Goal: Task Accomplishment & Management: Use online tool/utility

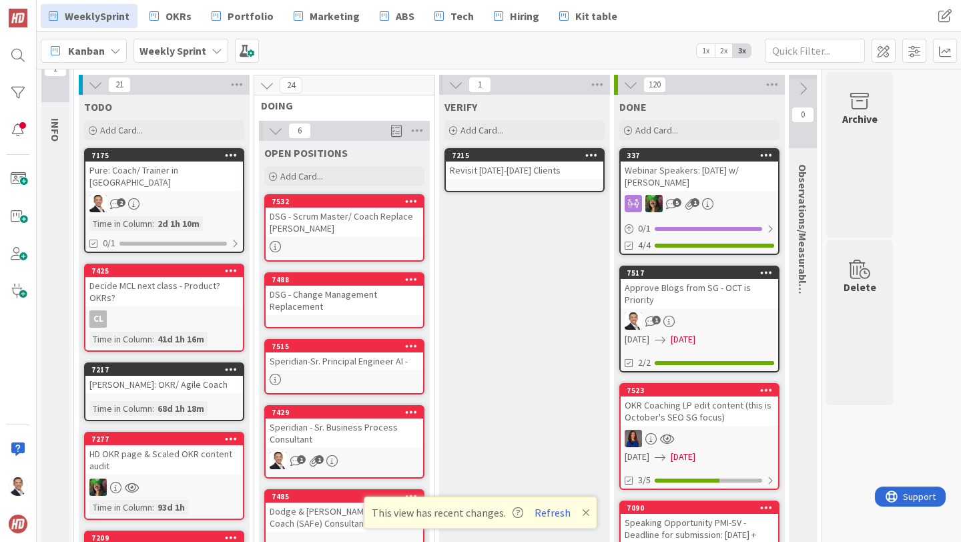
scroll to position [29, 0]
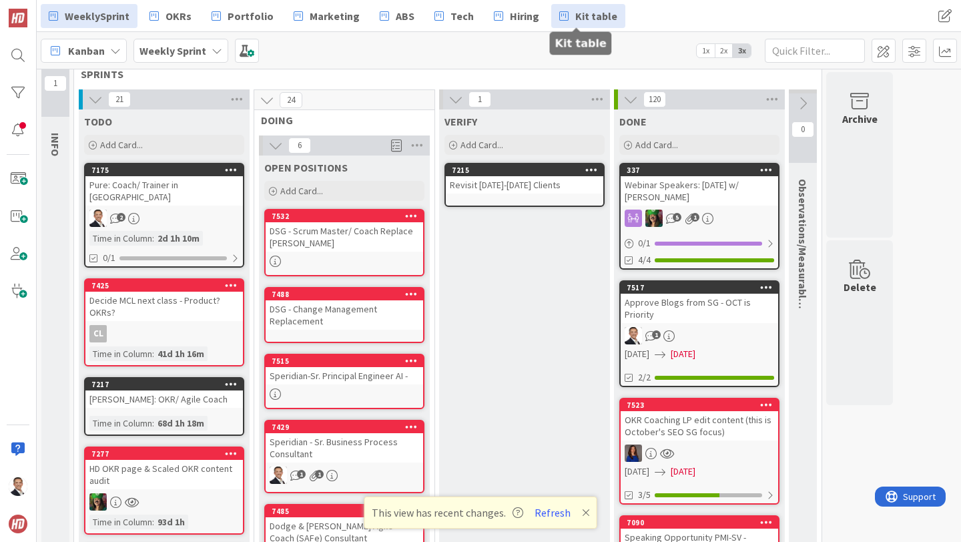
click at [575, 13] on span "Kit table" at bounding box center [596, 16] width 42 height 16
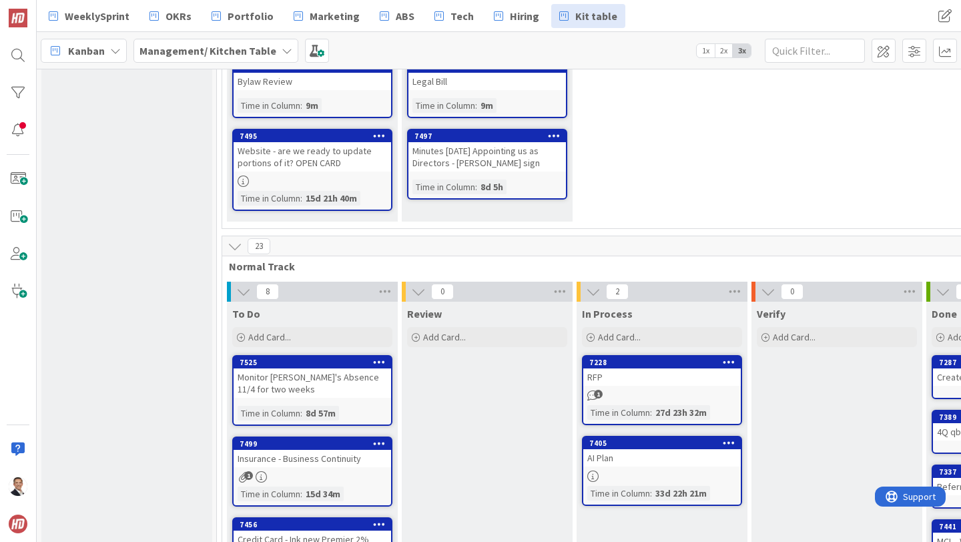
scroll to position [146, 0]
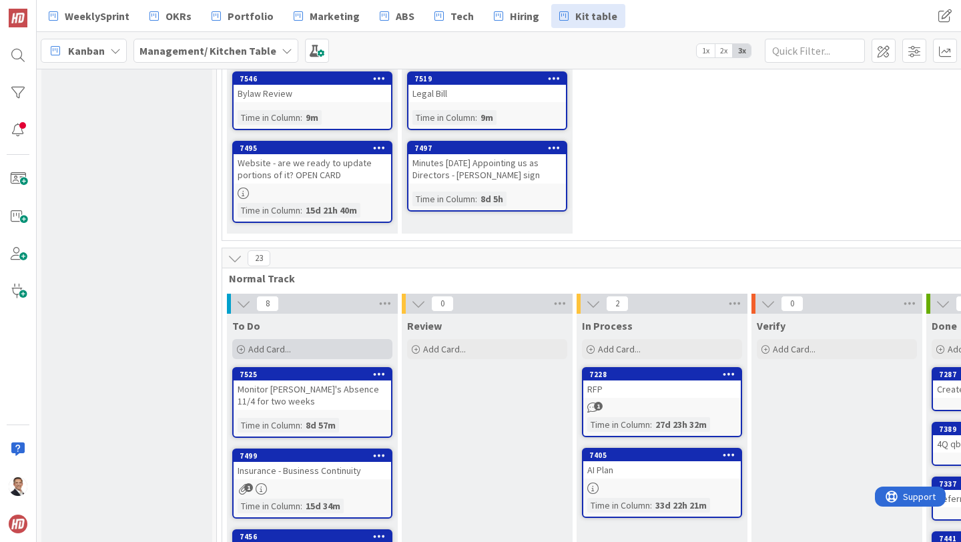
click at [256, 349] on span "Add Card..." at bounding box center [269, 349] width 43 height 12
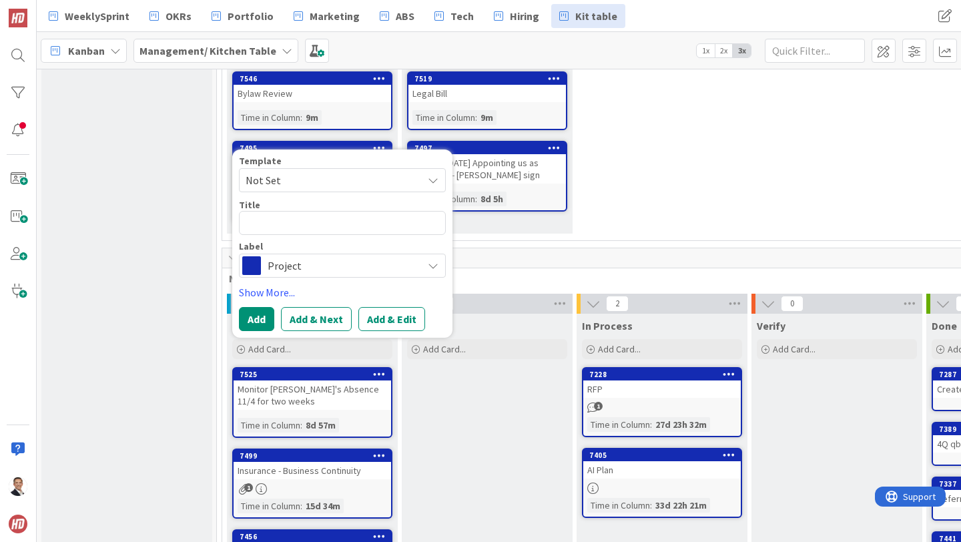
type textarea "x"
type textarea "U"
type textarea "x"
type textarea "Up"
type textarea "x"
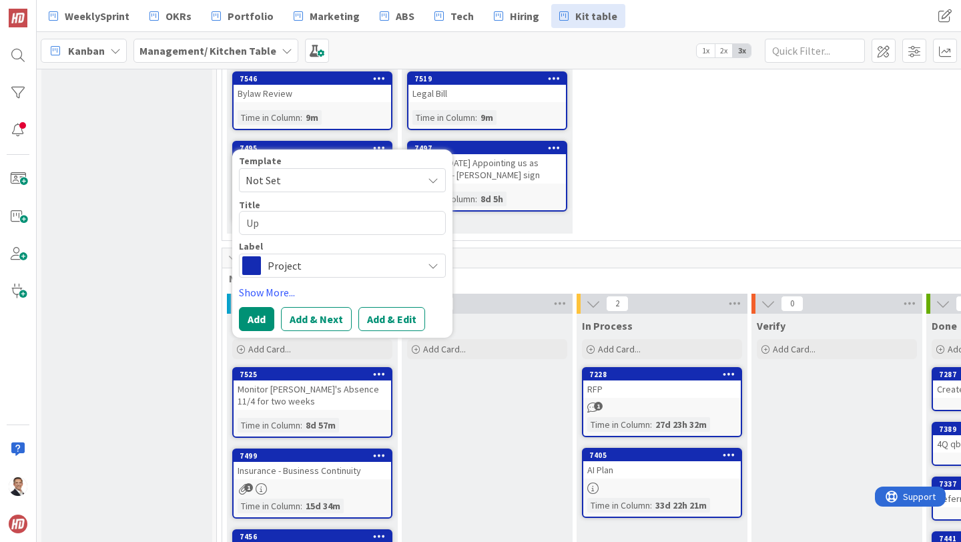
type textarea "Upd"
type textarea "x"
type textarea "Upda"
type textarea "x"
type textarea "Updat"
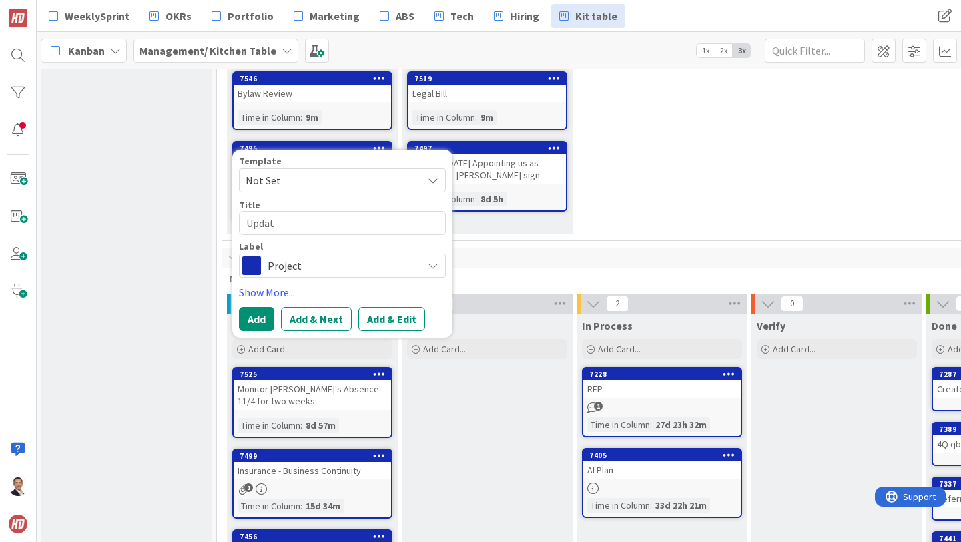
type textarea "x"
type textarea "Update"
type textarea "x"
type textarea "Update"
type textarea "x"
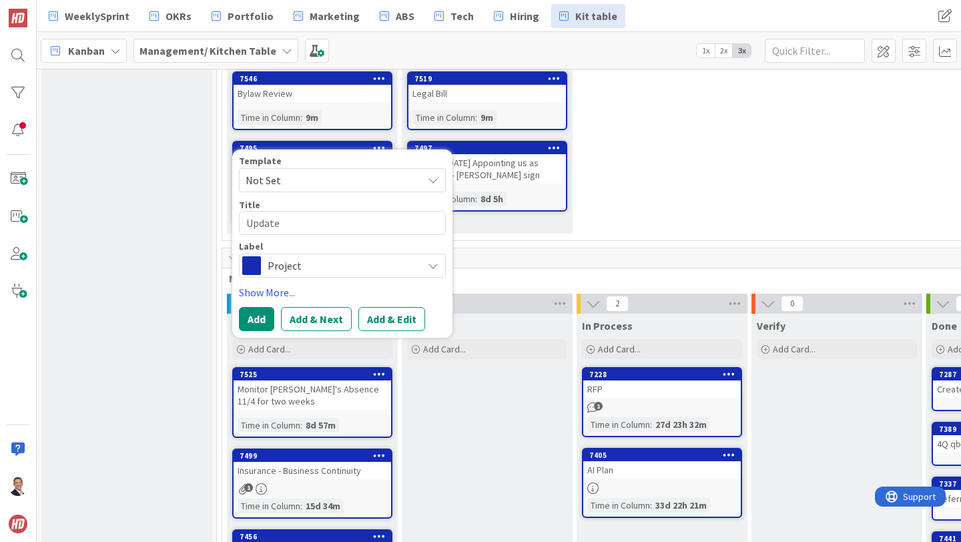
type textarea "Update I"
type textarea "x"
type textarea "Update IC"
type textarea "x"
type textarea "Update ICA"
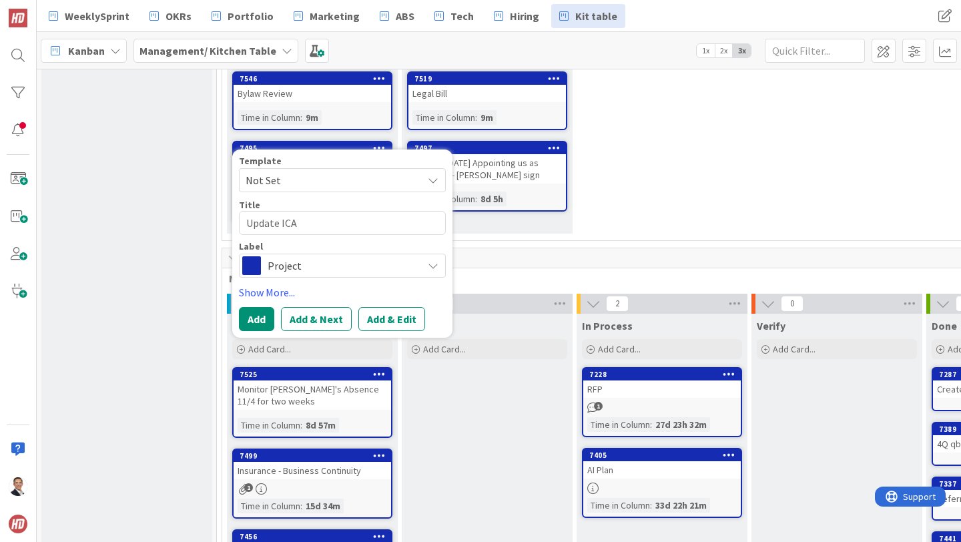
type textarea "x"
type textarea "Update ICA"
type textarea "x"
type textarea "Update ICA w"
type textarea "x"
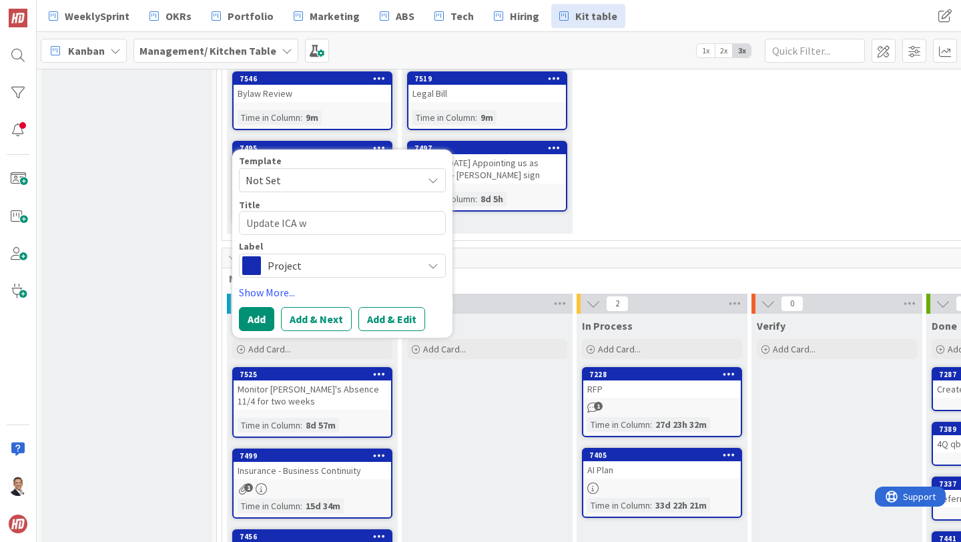
type textarea "Update ICA wi"
type textarea "x"
type textarea "Update ICA with"
type textarea "x"
type textarea "Update ICA with"
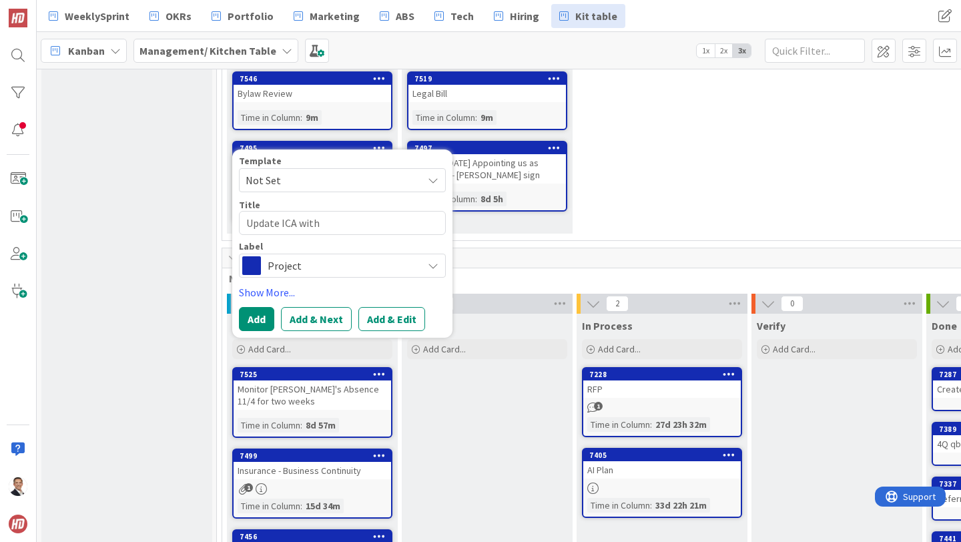
type textarea "x"
type textarea "Update ICA with IP"
type textarea "x"
type textarea "Update ICA with IP"
type textarea "x"
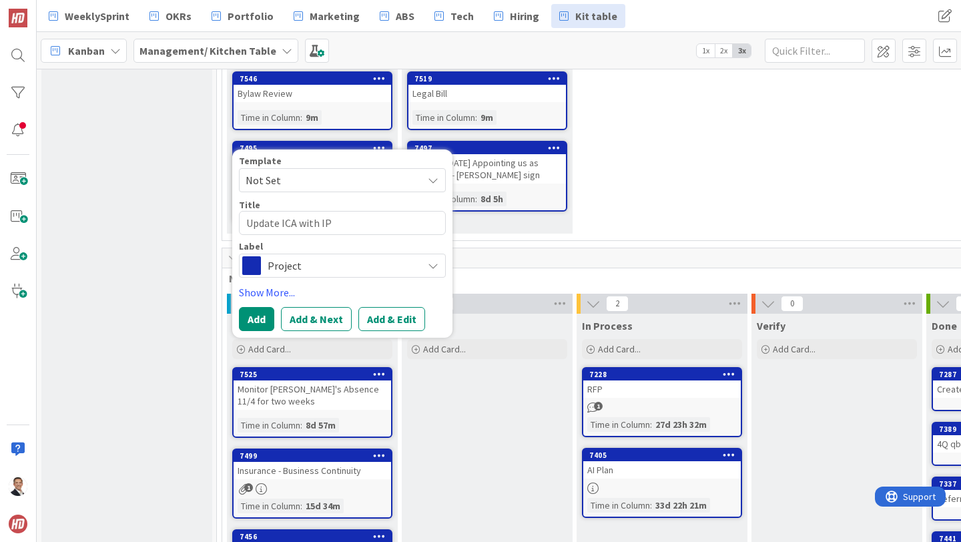
type textarea "Update ICA with IP c"
type textarea "x"
type textarea "Update ICA with IP ca"
type textarea "x"
type textarea "Update ICA with IP cal"
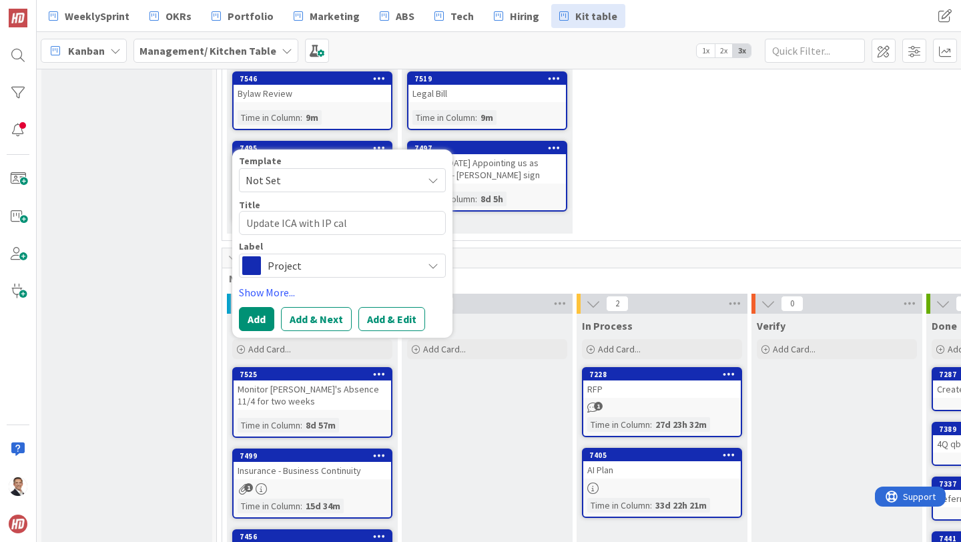
type textarea "x"
type textarea "Update ICA with IP calu"
type textarea "x"
type textarea "Update ICA with IP cal"
type textarea "x"
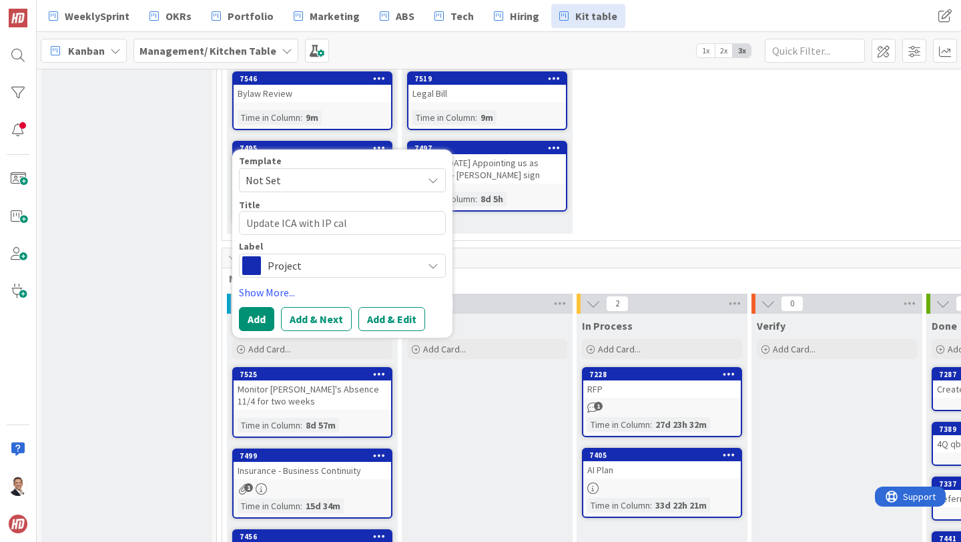
type textarea "Update ICA with IP ca"
type textarea "x"
type textarea "Update ICA with IP c"
type textarea "x"
type textarea "Update ICA with IP cl"
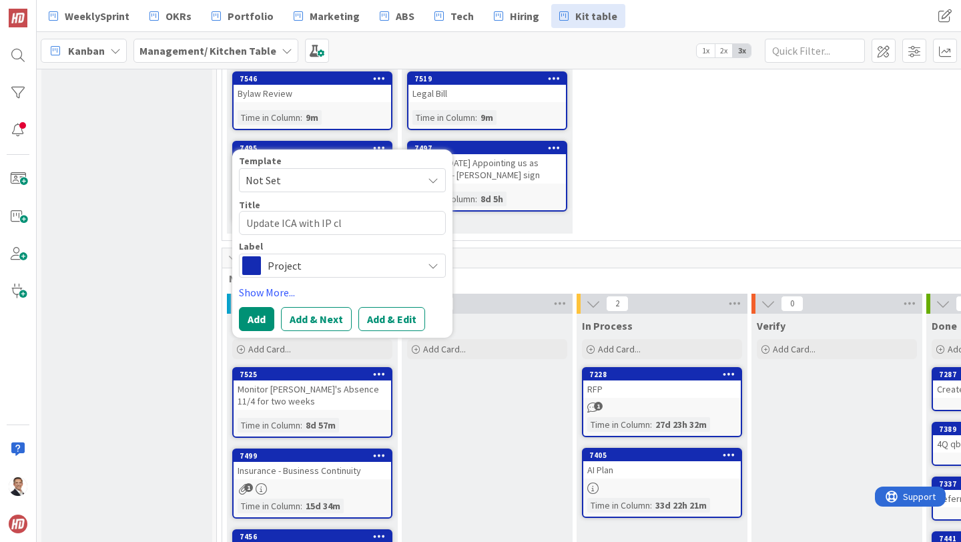
type textarea "x"
type textarea "Update ICA with IP cla"
type textarea "x"
type textarea "Update ICA with IP clau"
type textarea "x"
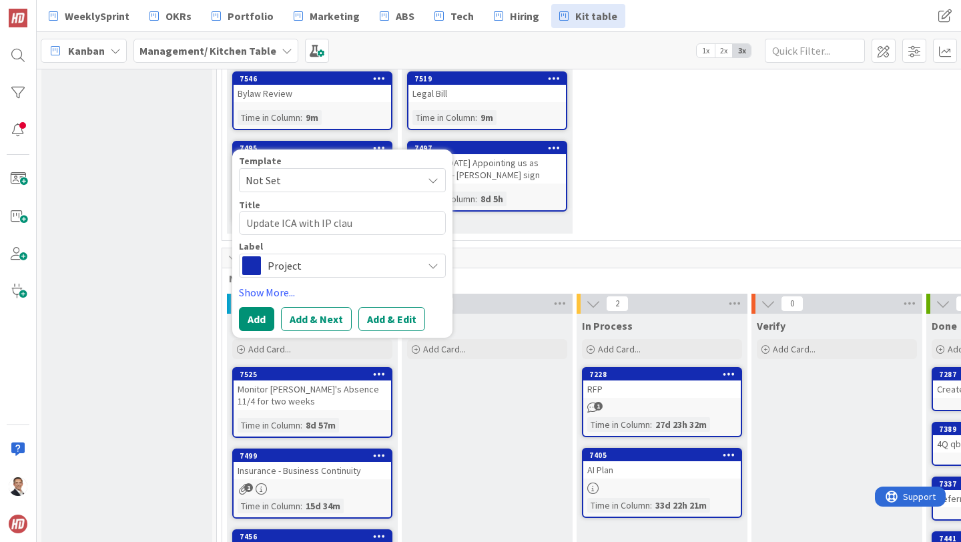
type textarea "Update ICA with IP claus"
type textarea "x"
type textarea "Update ICA with IP clause"
click at [391, 317] on button "Add & Edit" at bounding box center [391, 319] width 67 height 24
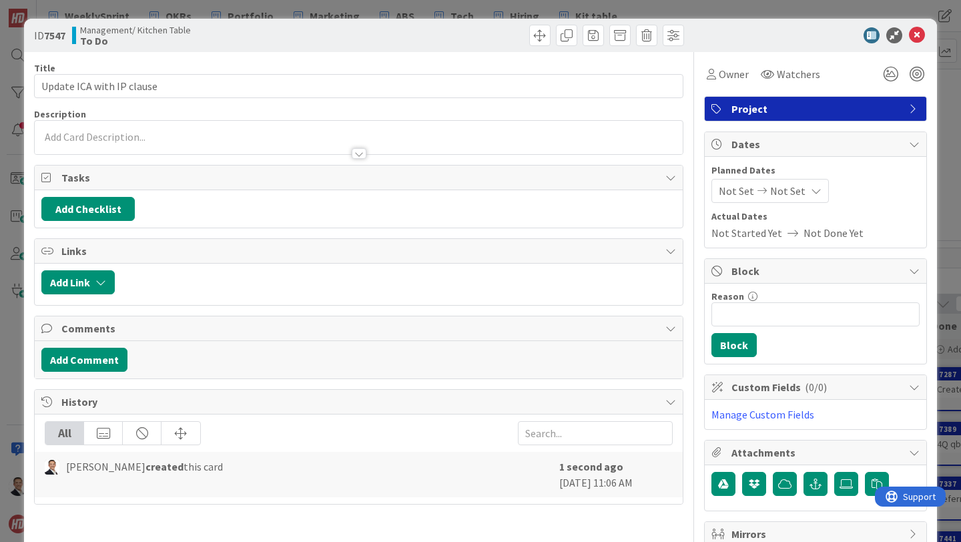
click at [194, 137] on div at bounding box center [359, 137] width 648 height 33
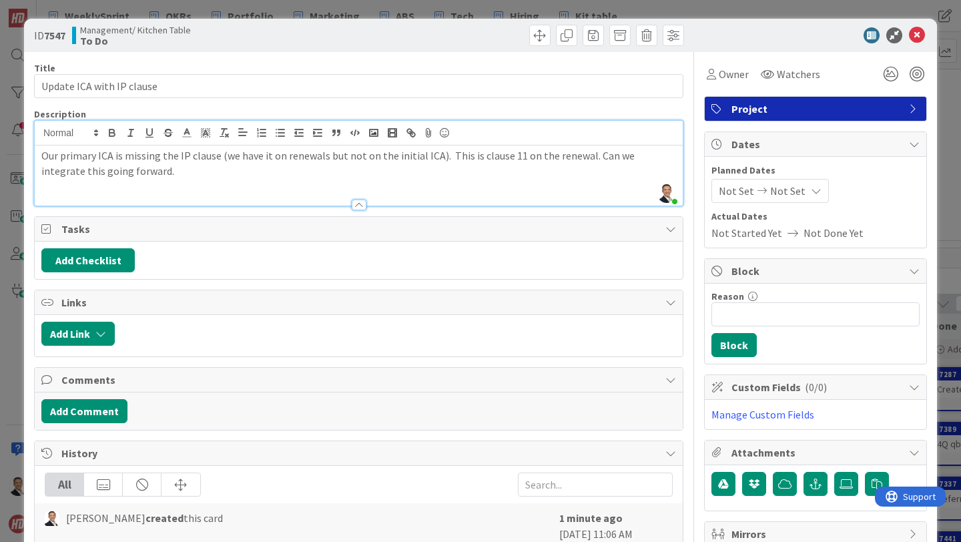
click at [513, 109] on div "Description" at bounding box center [358, 114] width 649 height 12
click at [920, 36] on icon at bounding box center [917, 35] width 16 height 16
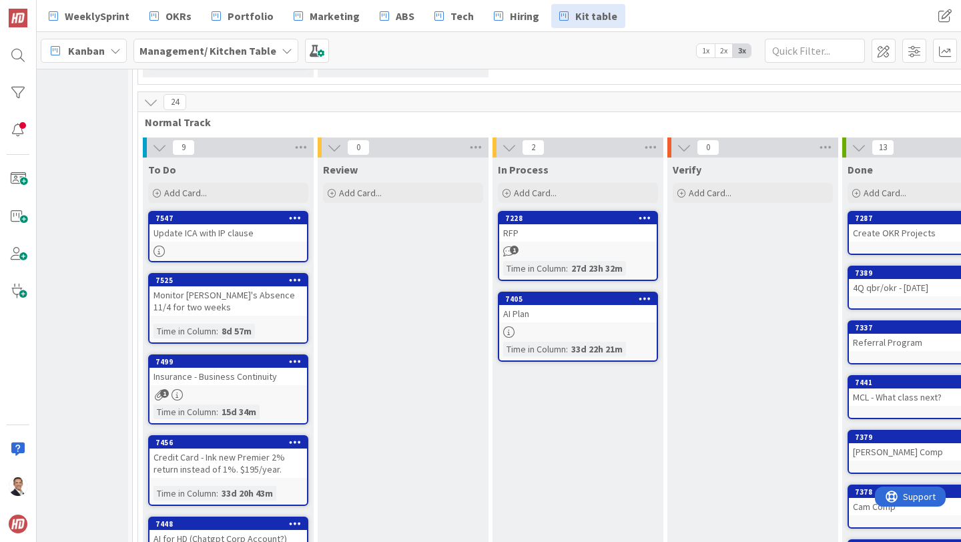
scroll to position [302, 93]
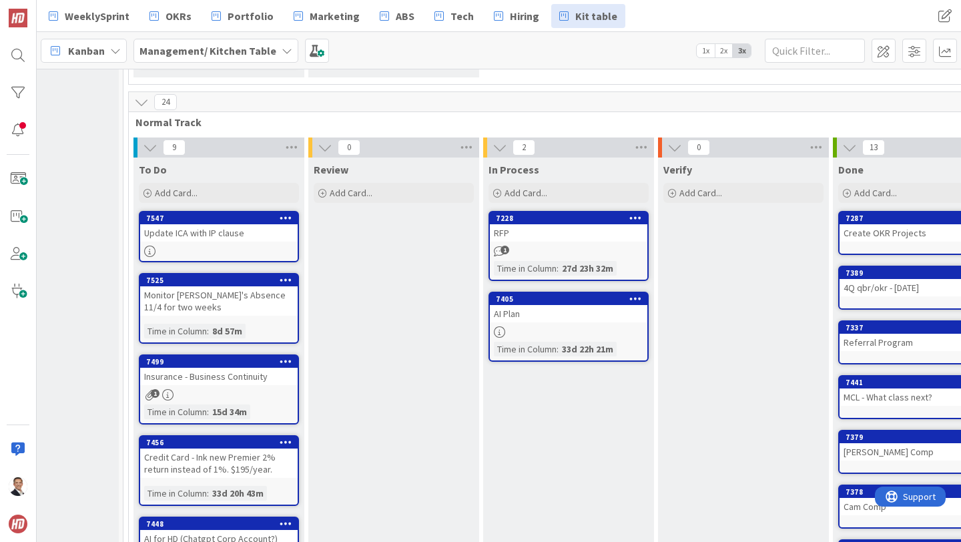
click at [562, 238] on div "RFP" at bounding box center [569, 232] width 158 height 17
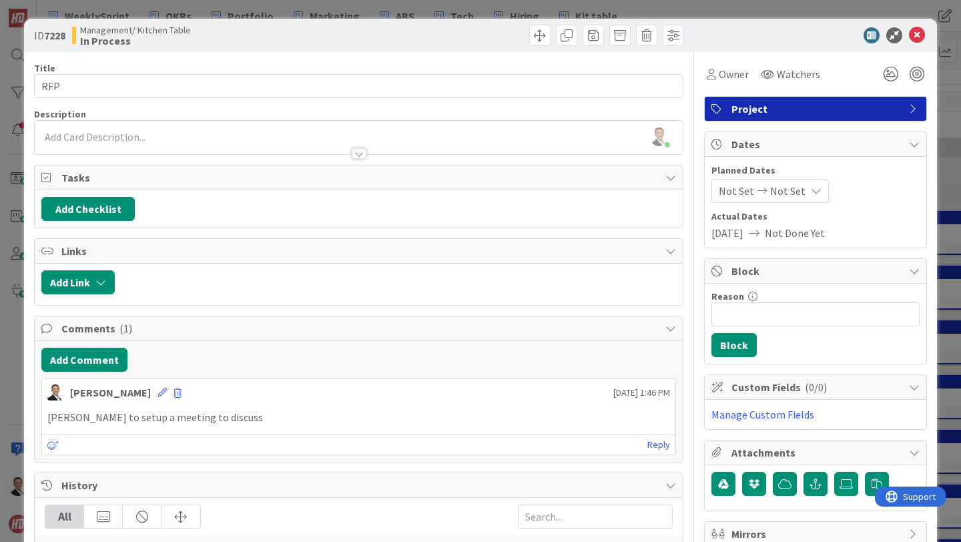
click at [290, 109] on div "Description" at bounding box center [358, 114] width 649 height 12
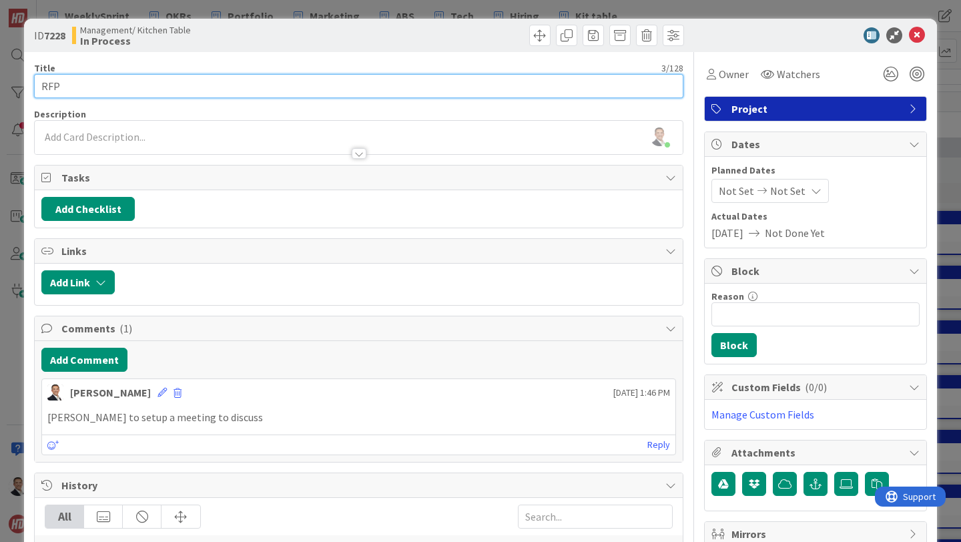
click at [267, 93] on input "RFP" at bounding box center [358, 86] width 649 height 24
type input "The Leadership Board - Leads Program"
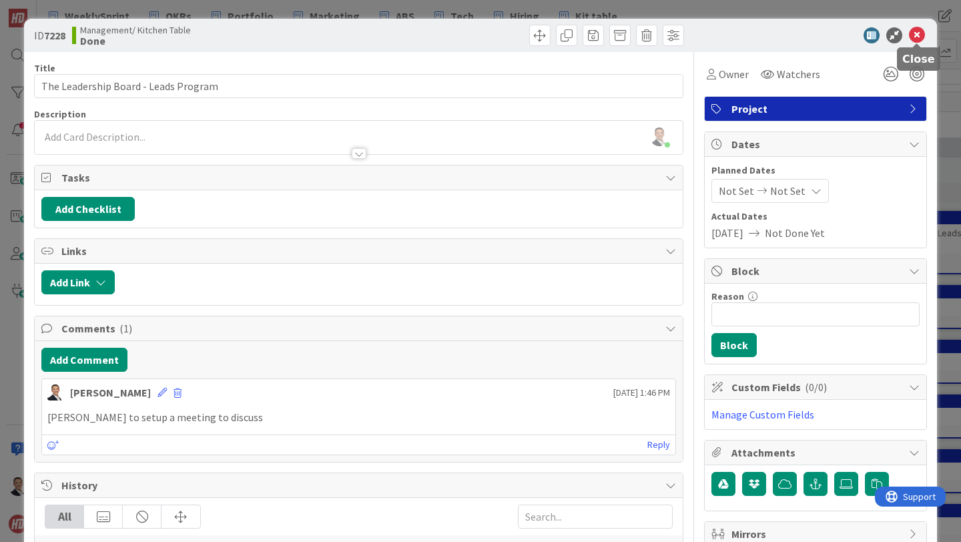
click at [919, 32] on icon at bounding box center [917, 35] width 16 height 16
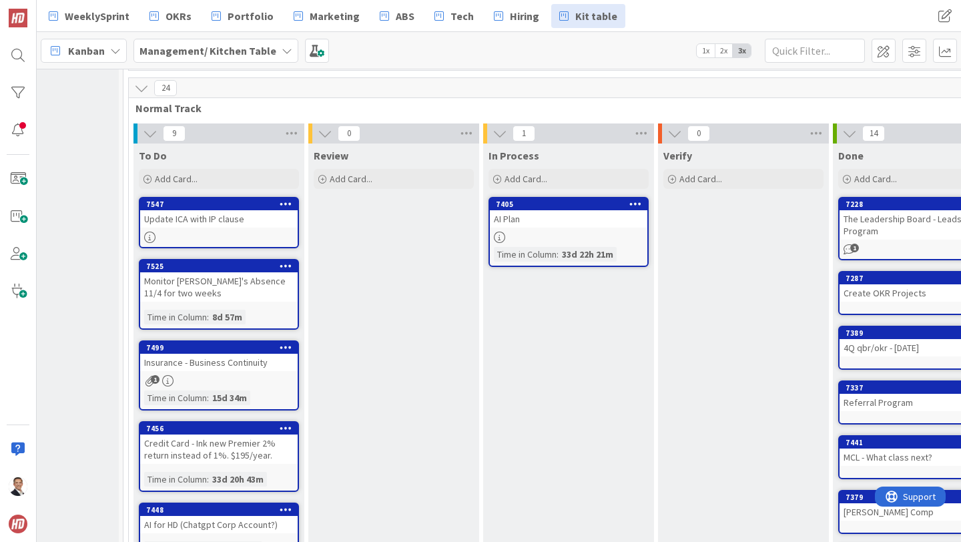
scroll to position [317, 93]
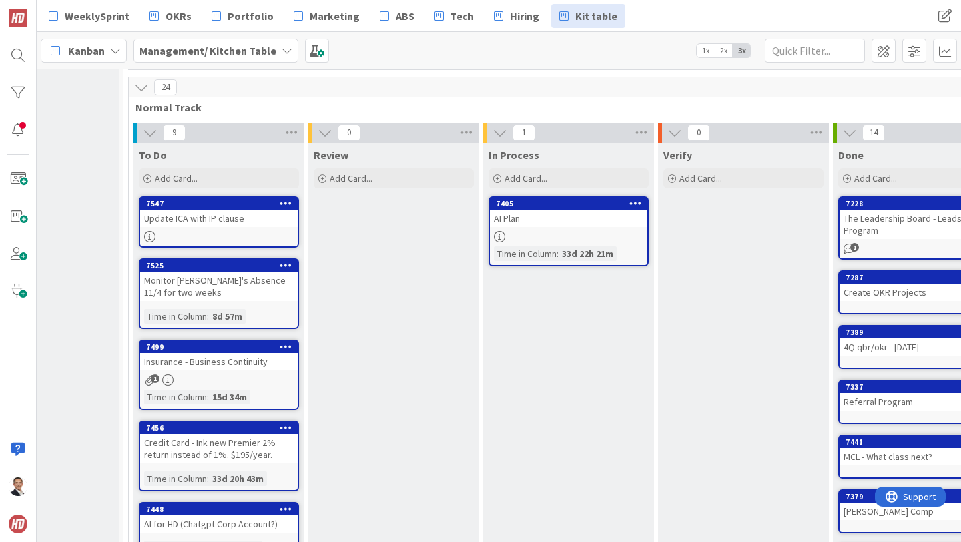
click at [559, 229] on div "7405 AI Plan Time in Column : 33d 22h 21m" at bounding box center [569, 231] width 160 height 70
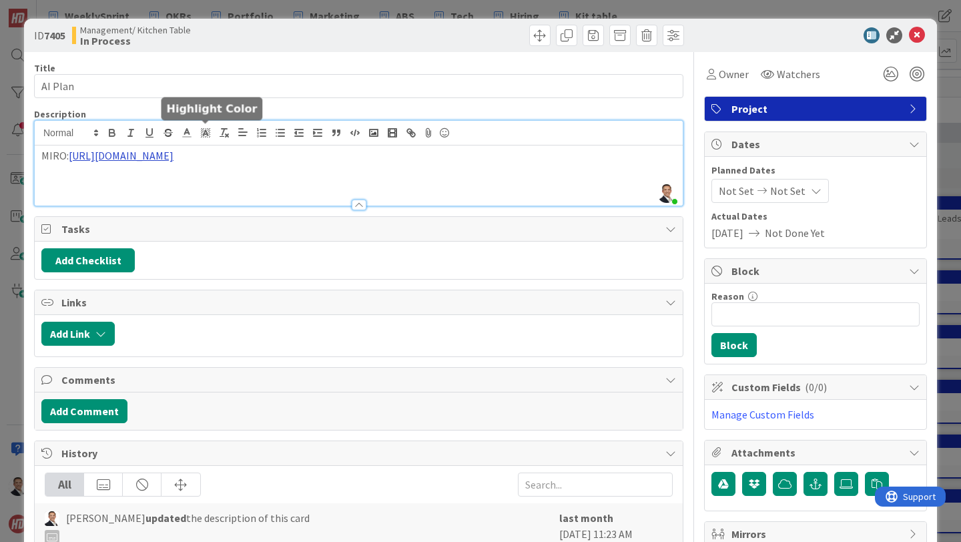
click at [202, 134] on div "[PERSON_NAME] just joined MIRO: [URL][DOMAIN_NAME]" at bounding box center [359, 163] width 648 height 85
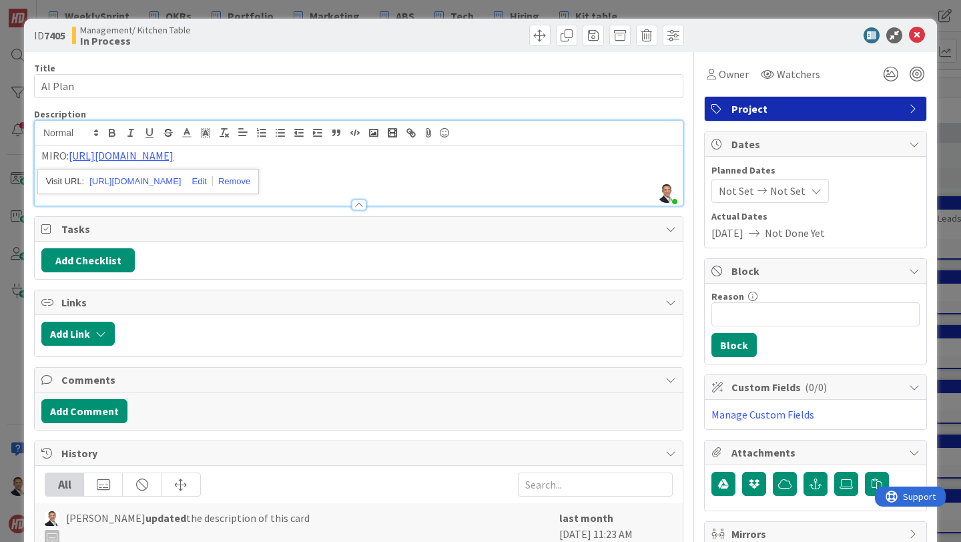
click at [390, 59] on div "Title 7 / 128 AI Plan Description [PERSON_NAME] just joined MIRO: [URL][DOMAIN_…" at bounding box center [358, 420] width 649 height 736
click at [117, 259] on button "Add Checklist" at bounding box center [87, 260] width 93 height 24
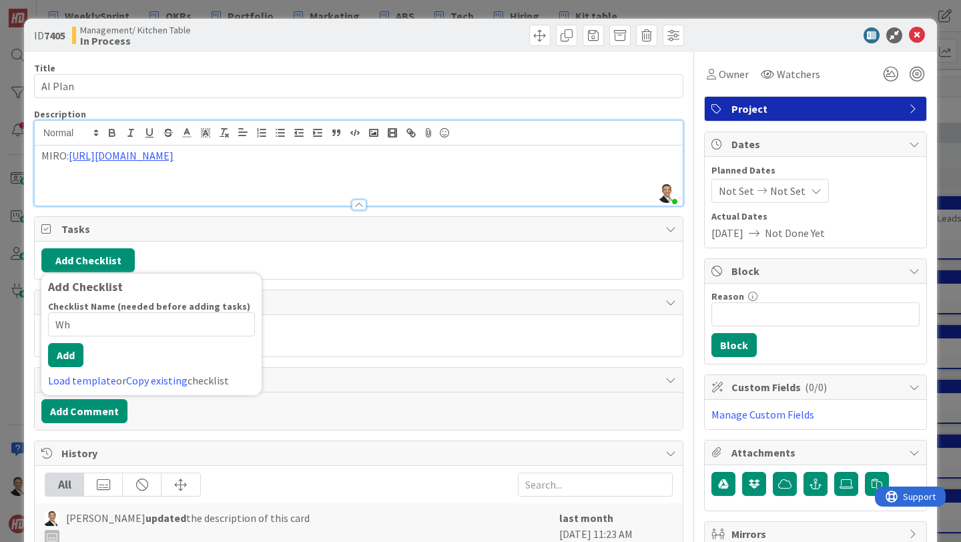
type input "W"
type input "Checklist of things we should have ready"
click at [74, 361] on button "Add" at bounding box center [65, 355] width 35 height 24
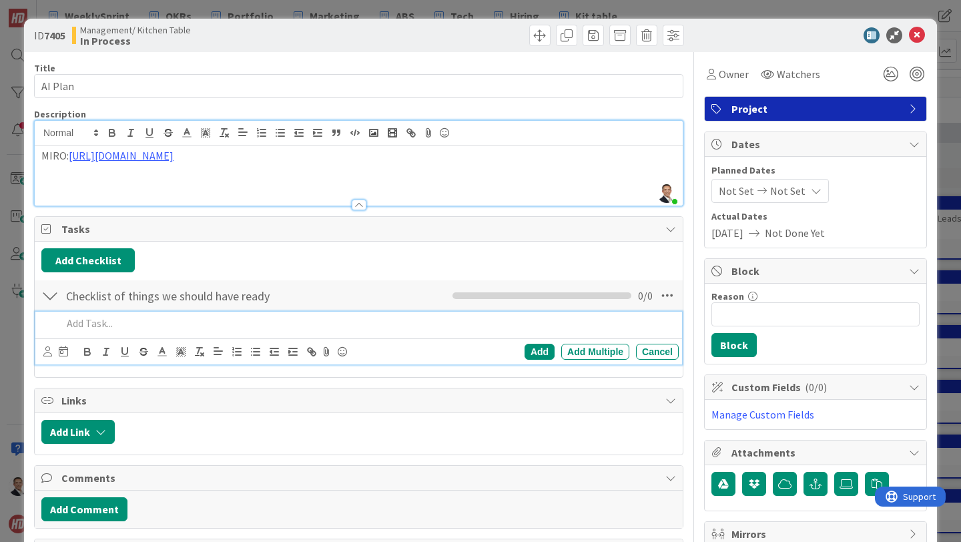
click at [87, 323] on p at bounding box center [367, 323] width 611 height 15
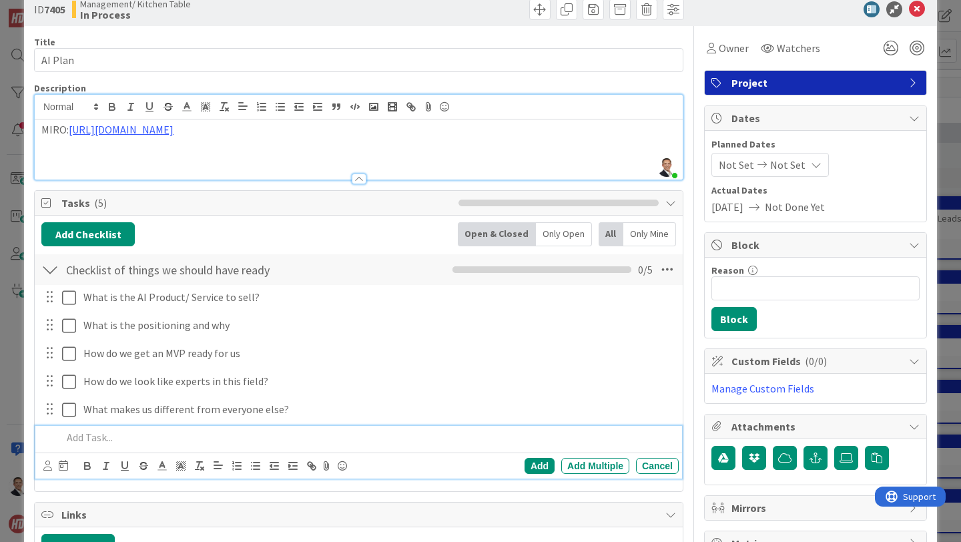
scroll to position [29, 0]
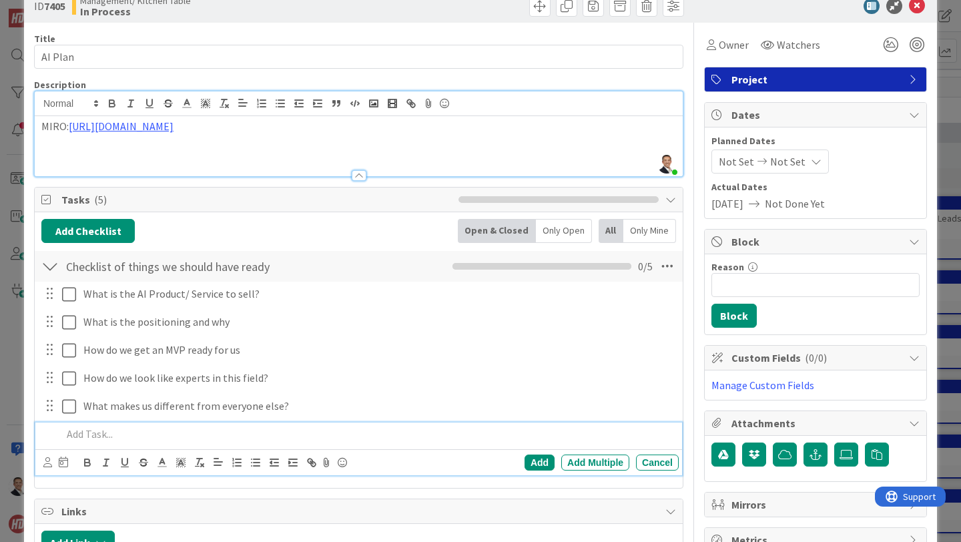
click at [252, 437] on p at bounding box center [367, 433] width 611 height 15
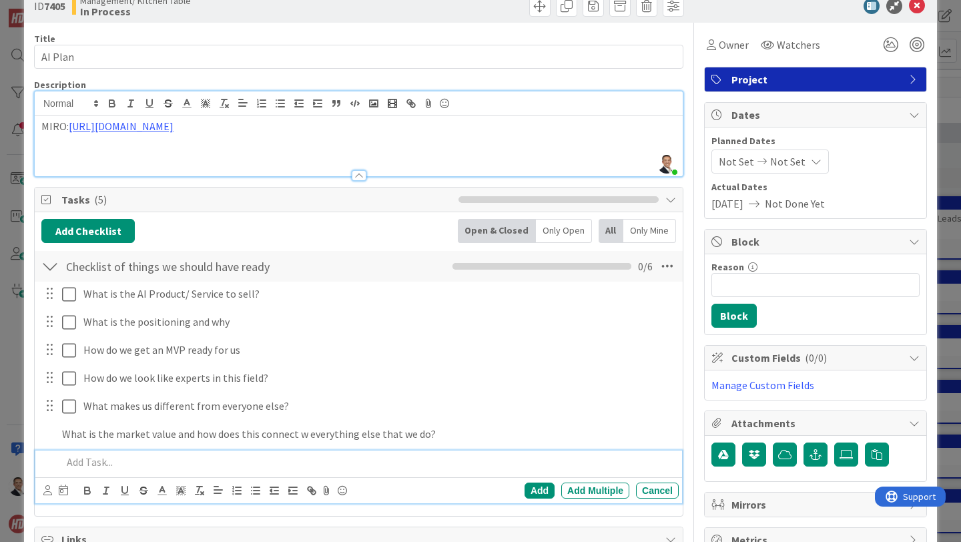
scroll to position [57, 0]
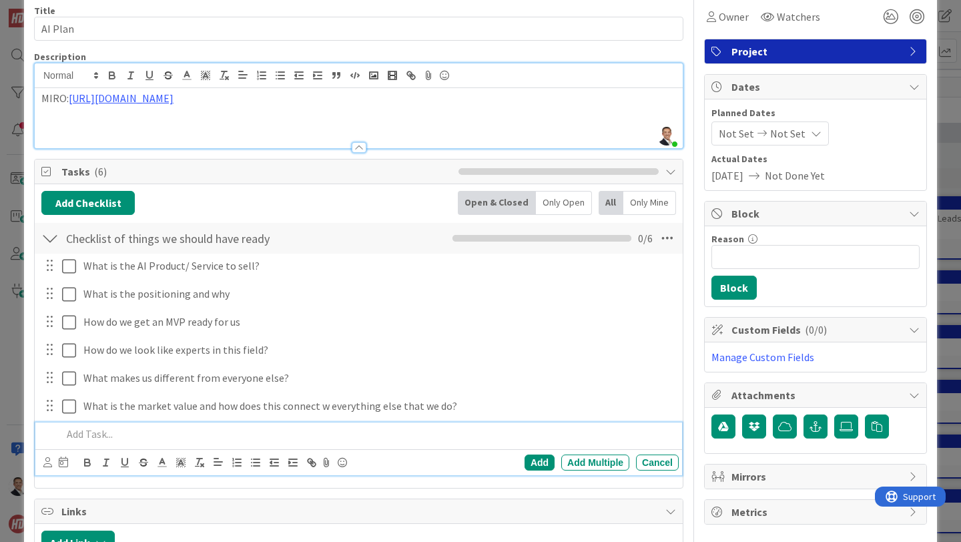
click at [681, 51] on div "Description" at bounding box center [358, 57] width 649 height 12
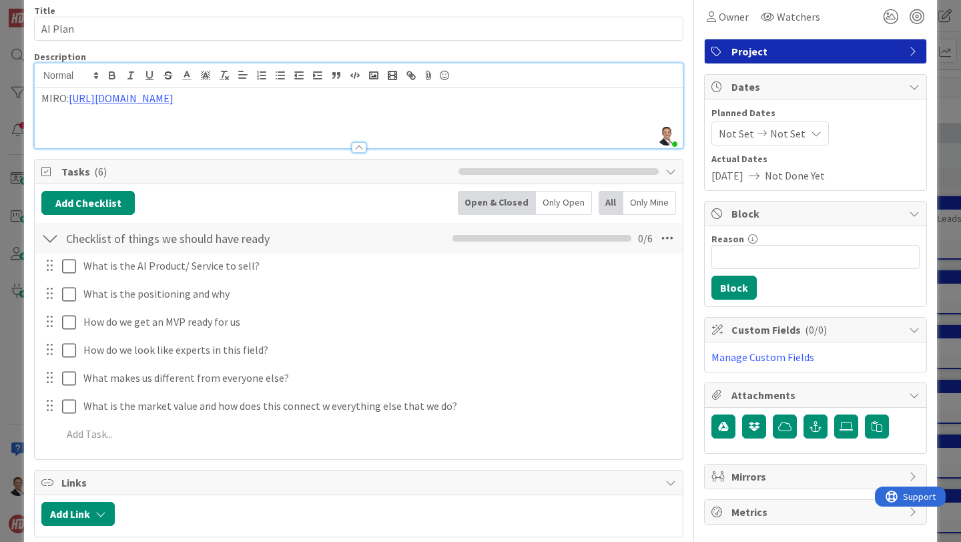
scroll to position [0, 0]
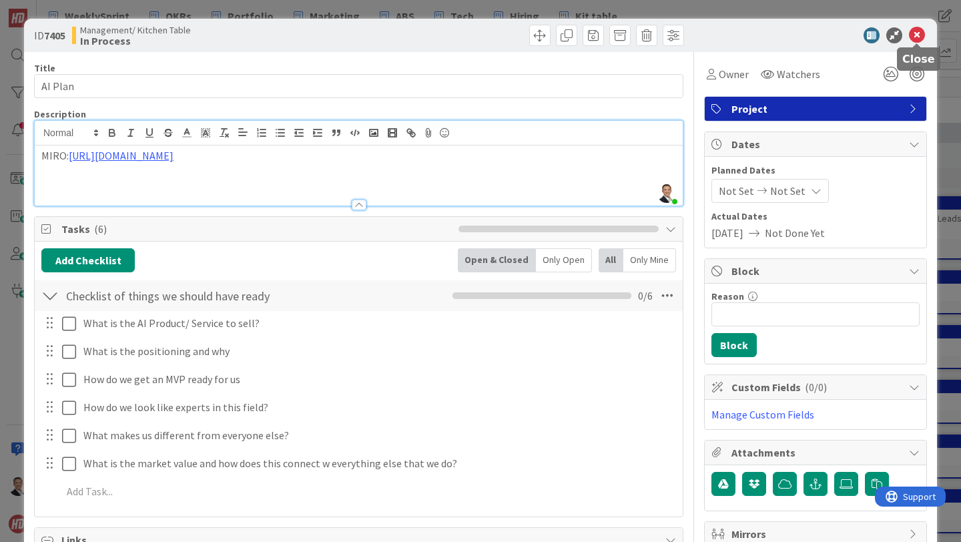
click at [920, 35] on icon at bounding box center [917, 35] width 16 height 16
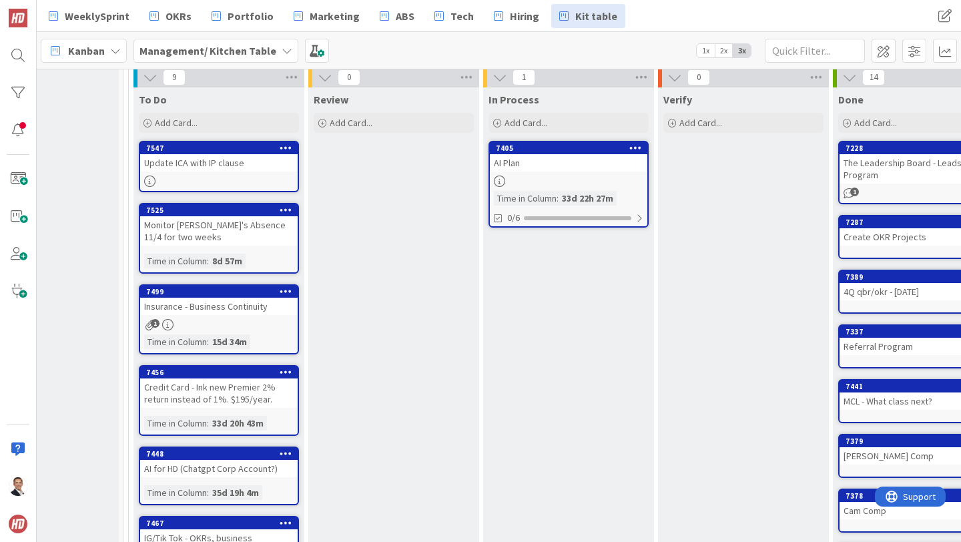
scroll to position [370, 93]
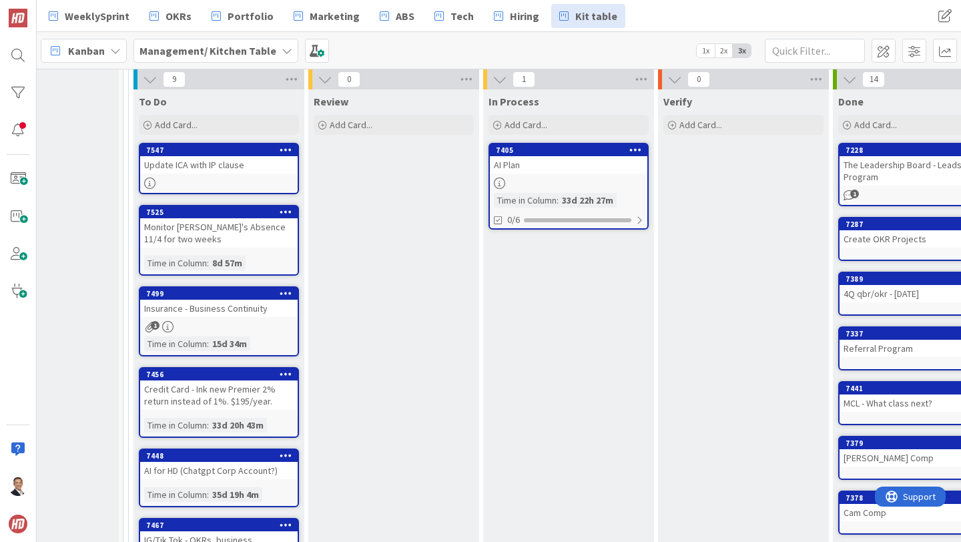
click at [580, 178] on div at bounding box center [569, 183] width 158 height 11
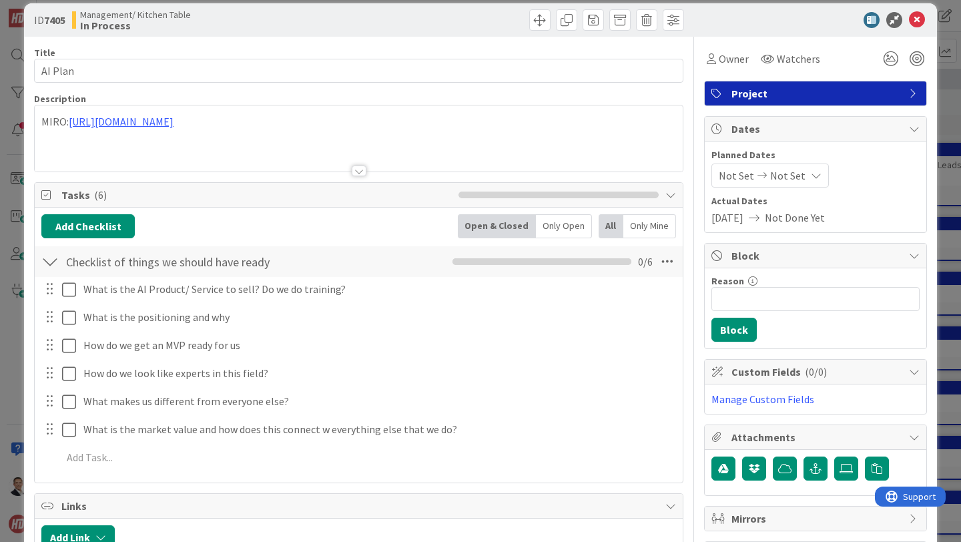
scroll to position [19, 0]
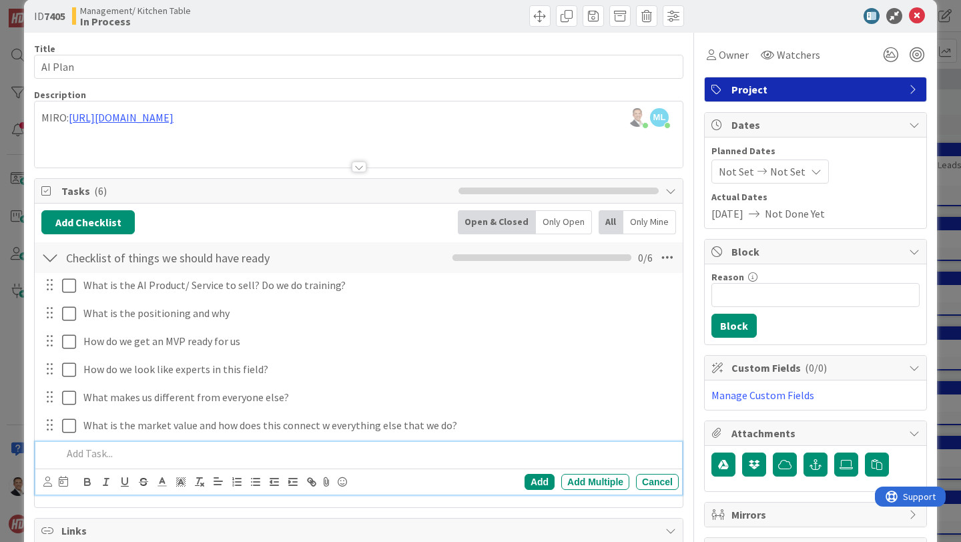
click at [100, 453] on p at bounding box center [367, 453] width 611 height 15
click at [543, 481] on div "Add" at bounding box center [540, 482] width 30 height 16
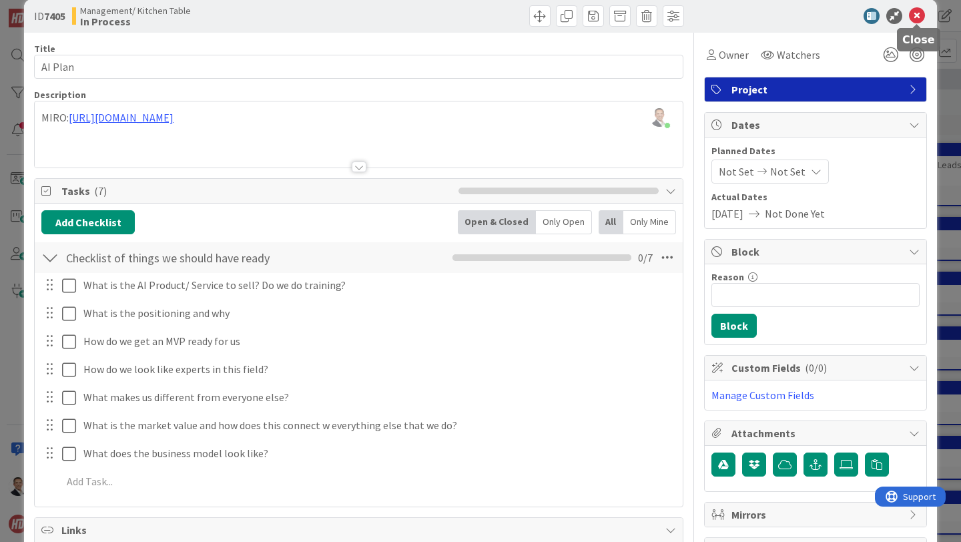
click at [911, 19] on icon at bounding box center [917, 16] width 16 height 16
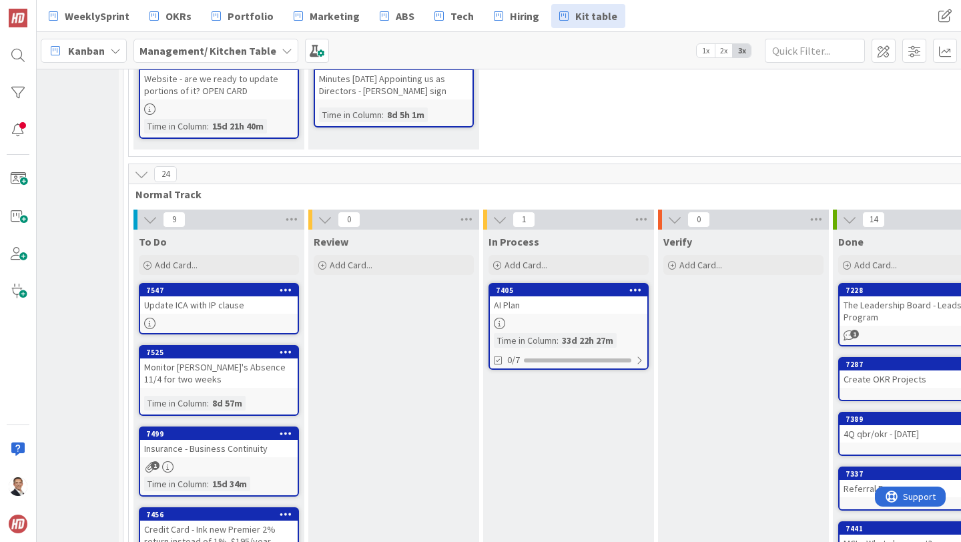
scroll to position [242, 93]
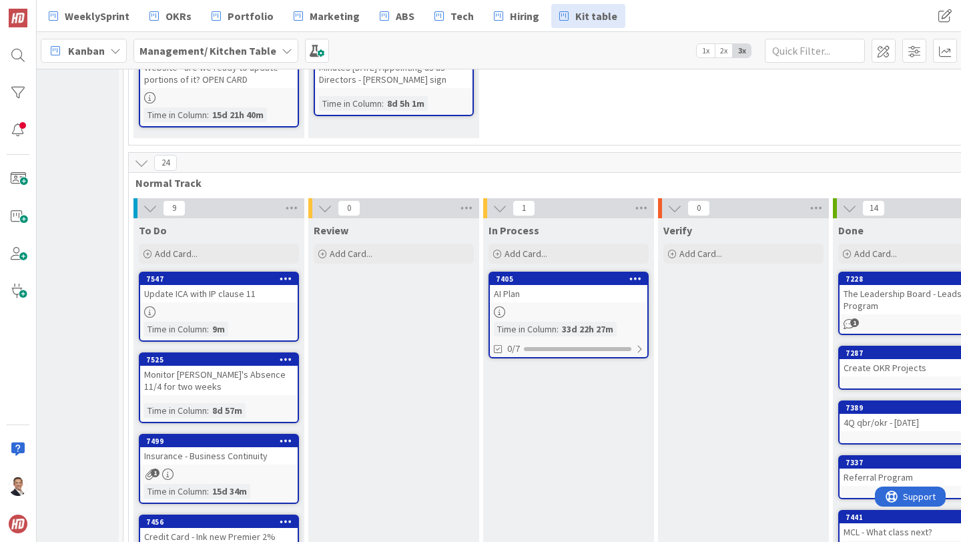
click at [232, 302] on div "Update ICA with IP clause 11" at bounding box center [219, 293] width 158 height 17
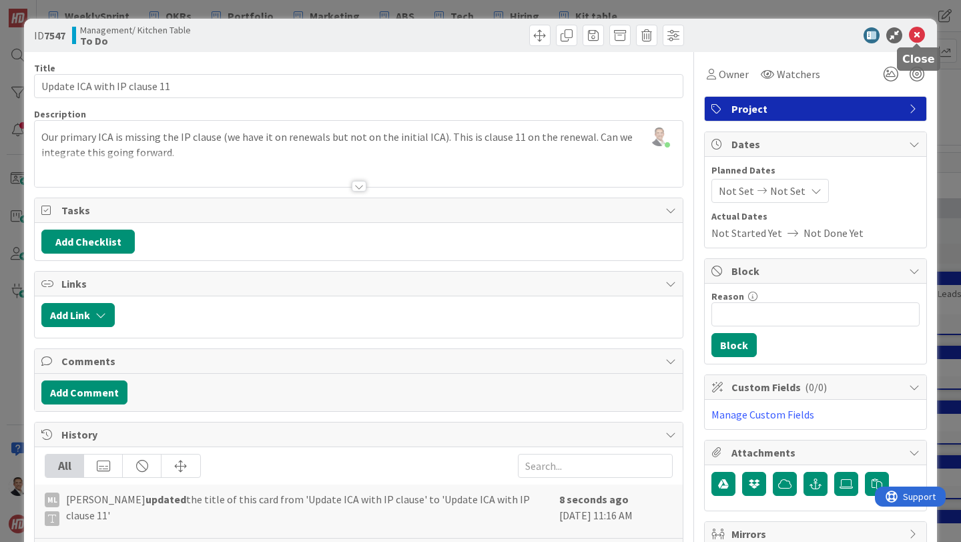
click at [920, 41] on icon at bounding box center [917, 35] width 16 height 16
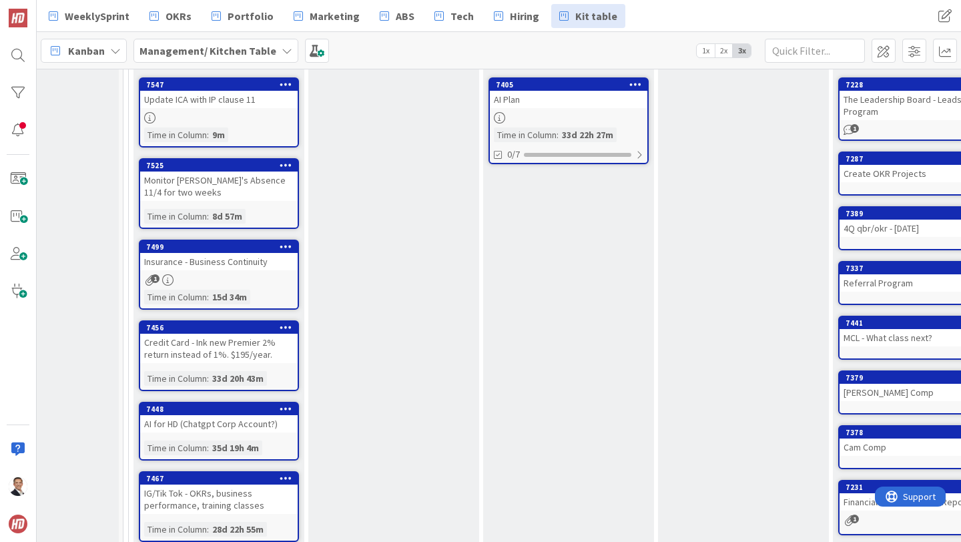
scroll to position [418, 93]
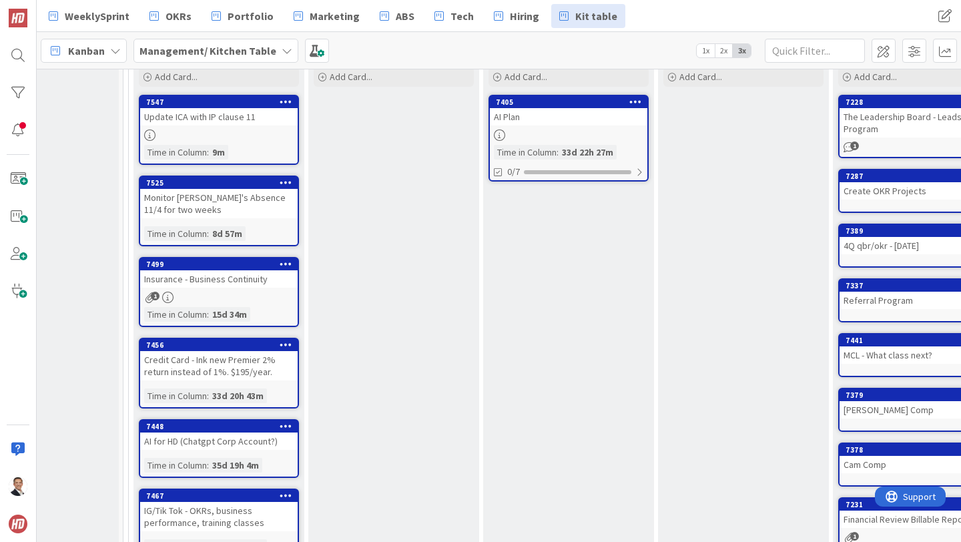
click at [229, 206] on div "Monitor [PERSON_NAME]'s Absence 11/4 for two weeks" at bounding box center [219, 203] width 158 height 29
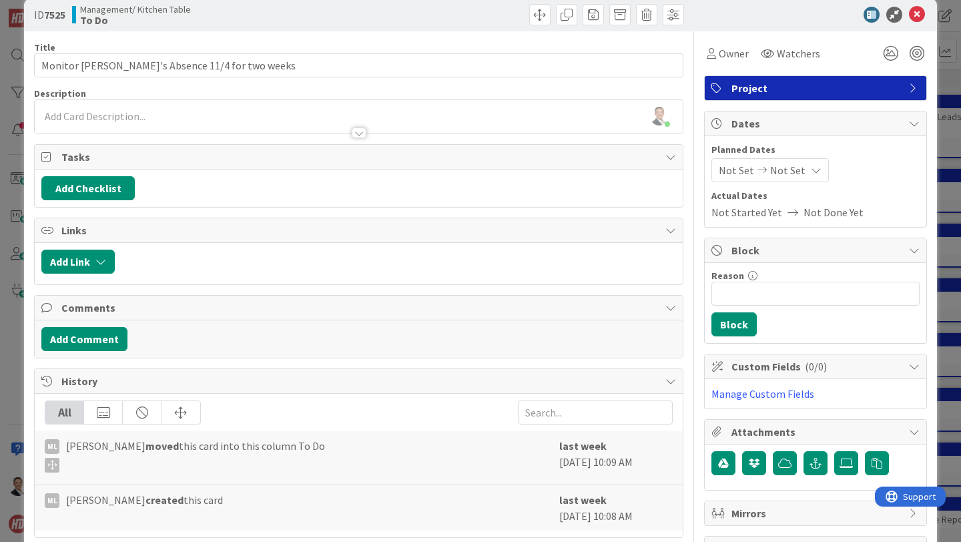
scroll to position [7, 0]
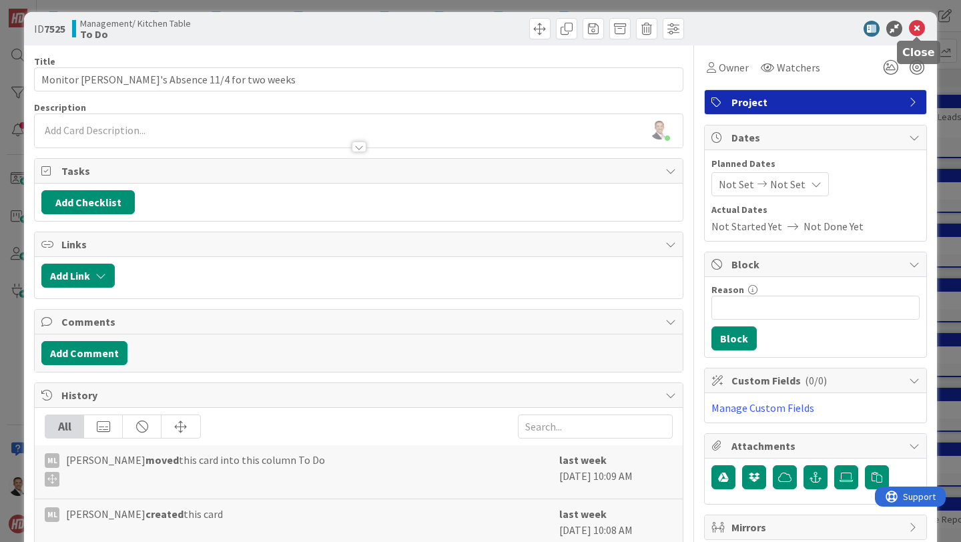
click at [912, 29] on icon at bounding box center [917, 29] width 16 height 16
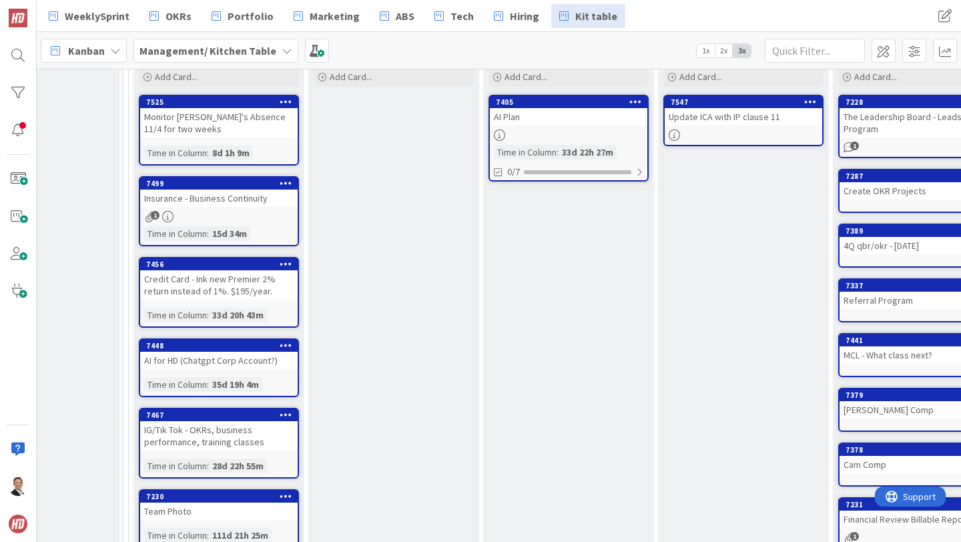
scroll to position [423, 93]
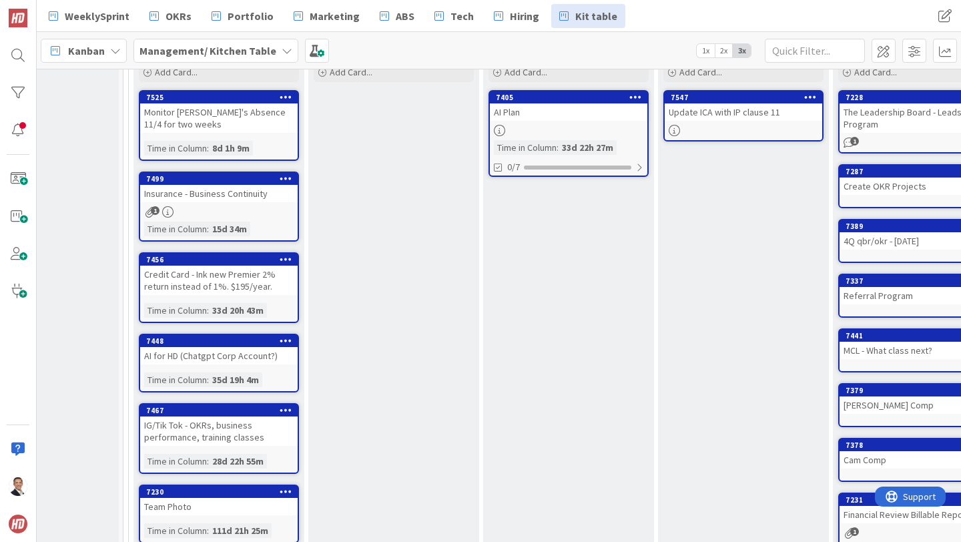
click at [280, 206] on div "1" at bounding box center [219, 211] width 158 height 11
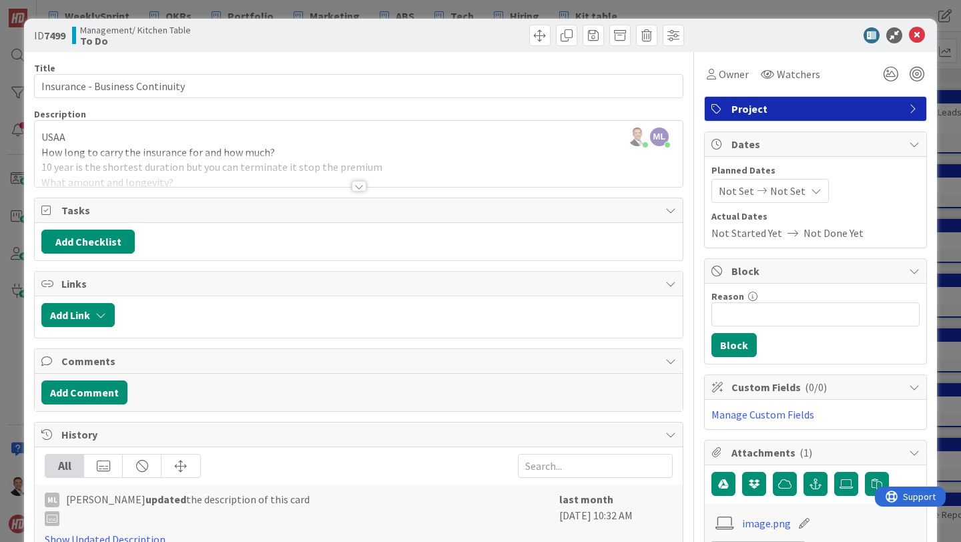
click at [357, 190] on div at bounding box center [359, 186] width 15 height 11
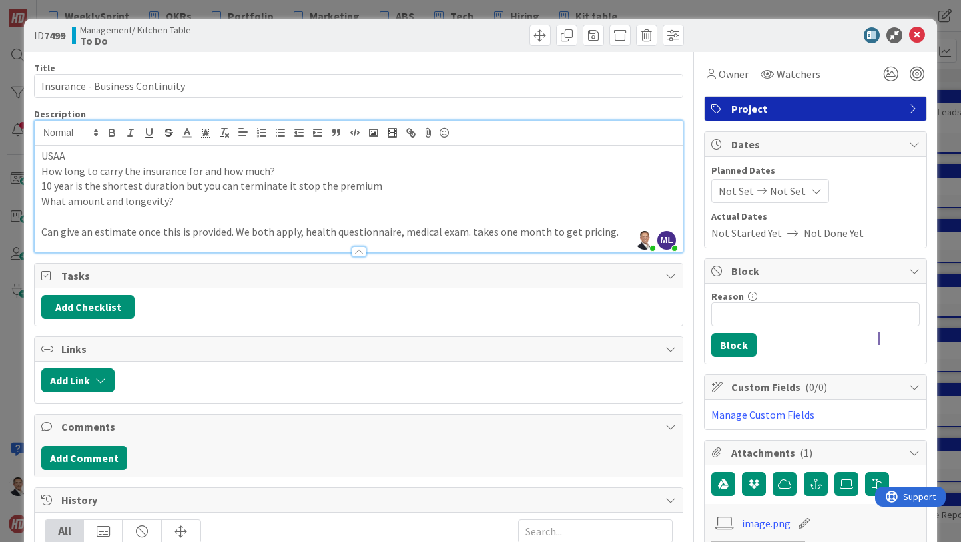
click at [274, 200] on p "What amount and longevity?" at bounding box center [358, 201] width 635 height 15
drag, startPoint x: 84, startPoint y: 155, endPoint x: 33, endPoint y: 152, distance: 50.8
click at [33, 152] on div "ID 7499 Management/ Kitchen Table To Do Title 31 / 128 Insurance - Business Con…" at bounding box center [480, 447] width 913 height 857
click at [114, 198] on p "What amount and longevity?" at bounding box center [358, 201] width 635 height 15
click at [916, 36] on icon at bounding box center [917, 35] width 16 height 16
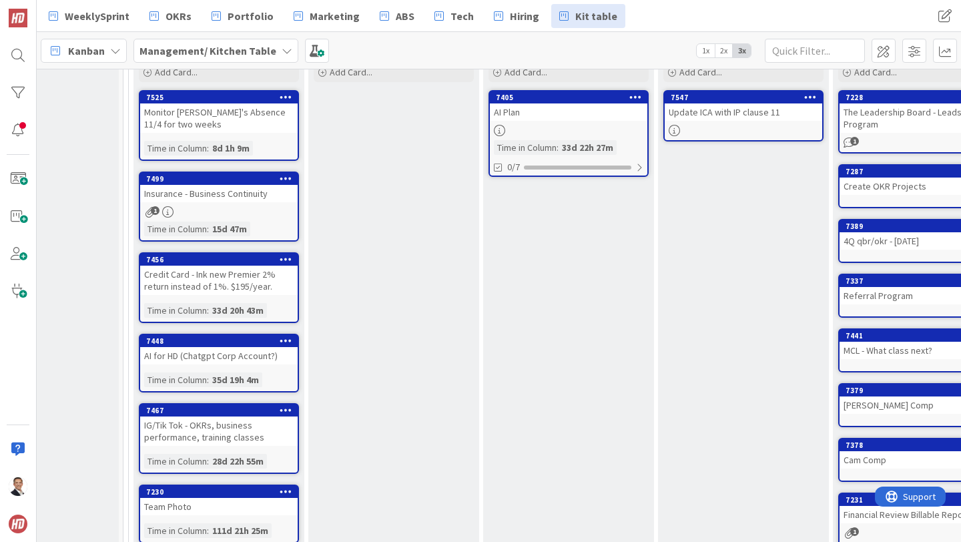
click at [257, 206] on div "1" at bounding box center [219, 211] width 158 height 11
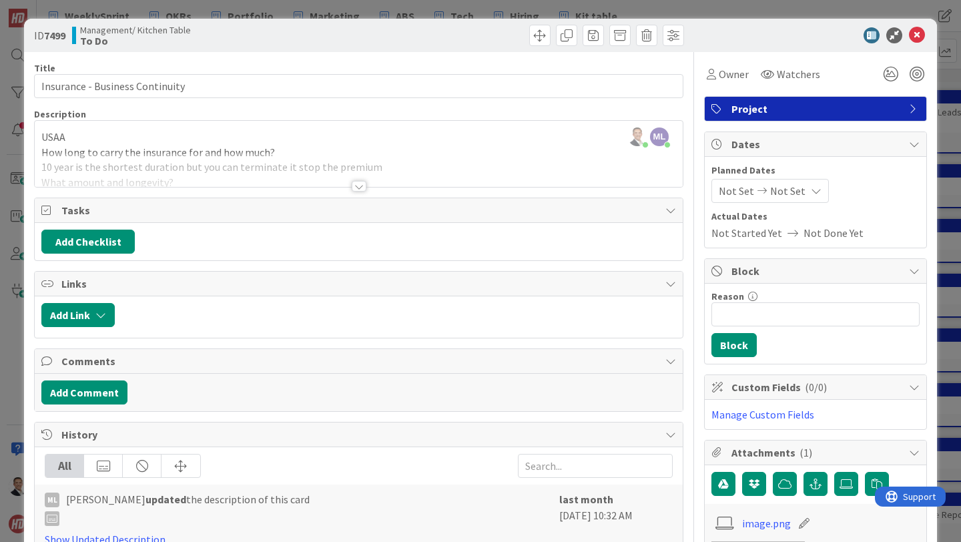
click at [356, 188] on div at bounding box center [359, 186] width 15 height 11
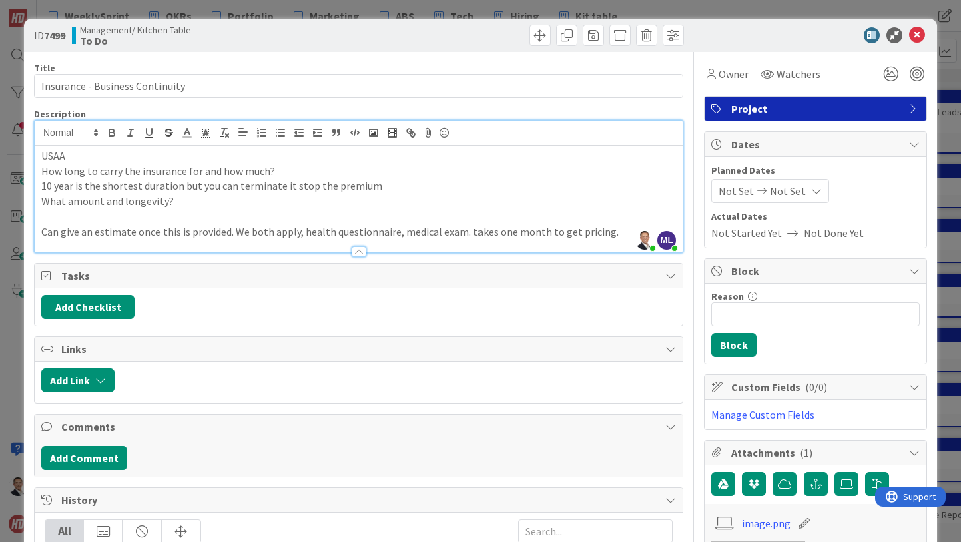
click at [229, 203] on p "What amount and longevity?" at bounding box center [358, 201] width 635 height 15
click at [916, 29] on icon at bounding box center [917, 35] width 16 height 16
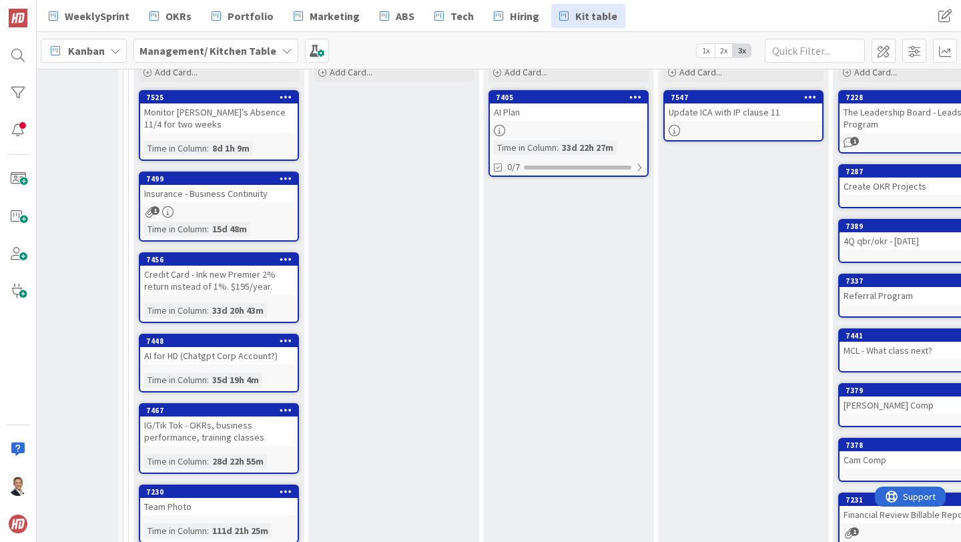
click at [916, 29] on div "WeeklySprint OKRs Portfolio Marketing ABS Tech Hiring Kit table WeeklySprint OK…" at bounding box center [499, 16] width 924 height 32
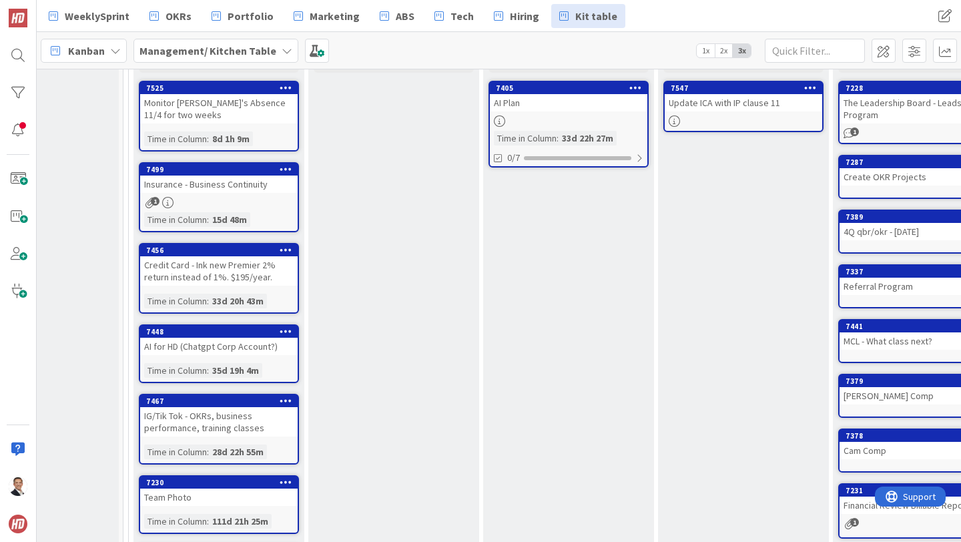
scroll to position [434, 93]
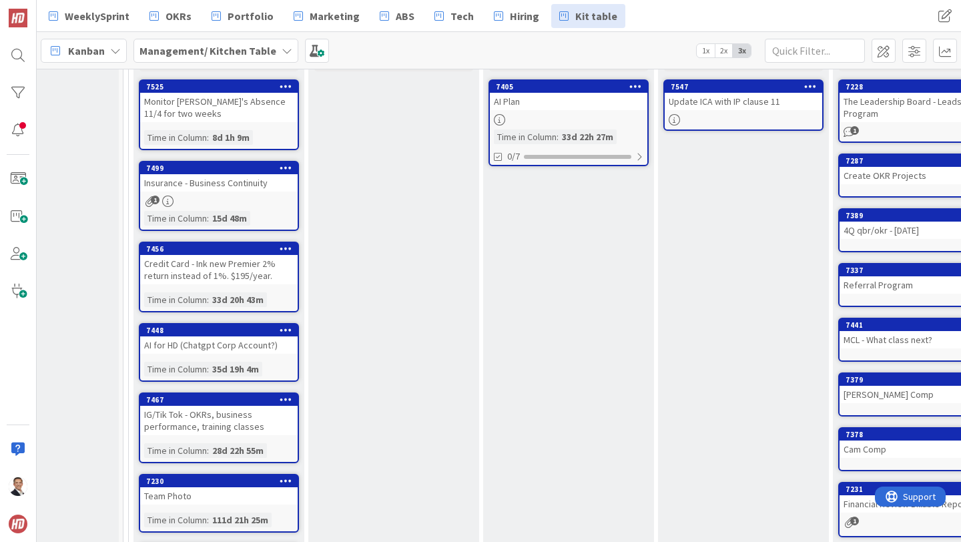
click at [266, 274] on div "Credit Card - Ink new Premier 2% return instead of 1%. $195/year." at bounding box center [219, 269] width 158 height 29
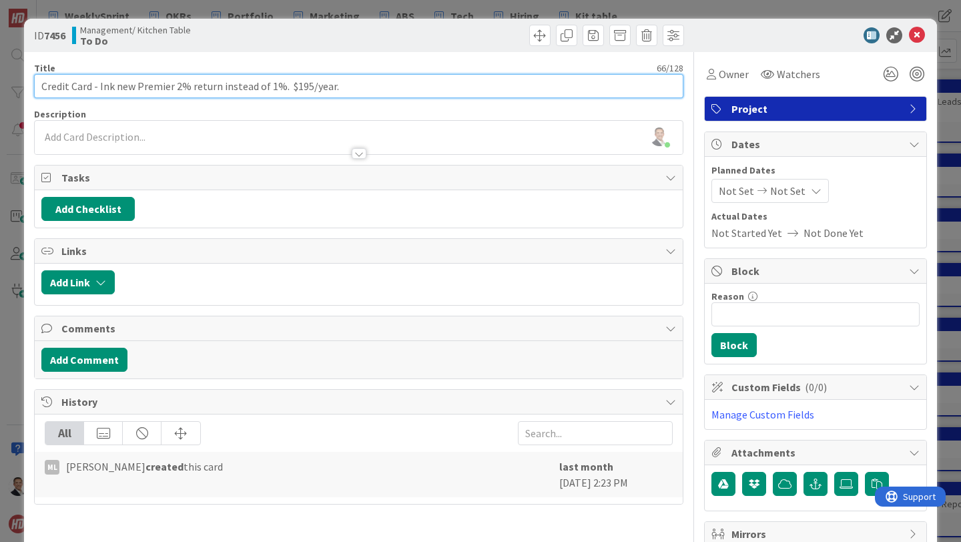
click at [384, 86] on input "Credit Card - Ink new Premier 2% return instead of 1%. $195/year." at bounding box center [358, 86] width 649 height 24
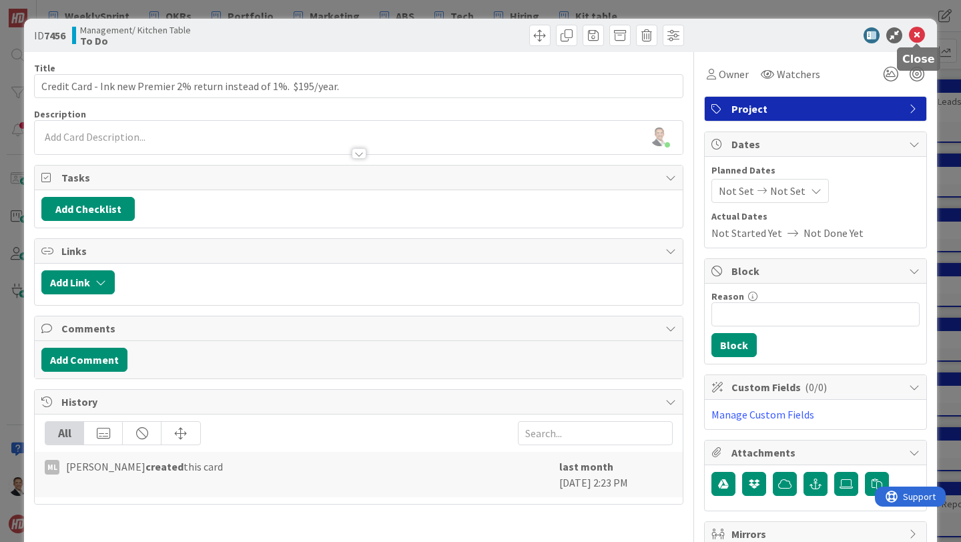
click at [918, 37] on icon at bounding box center [917, 35] width 16 height 16
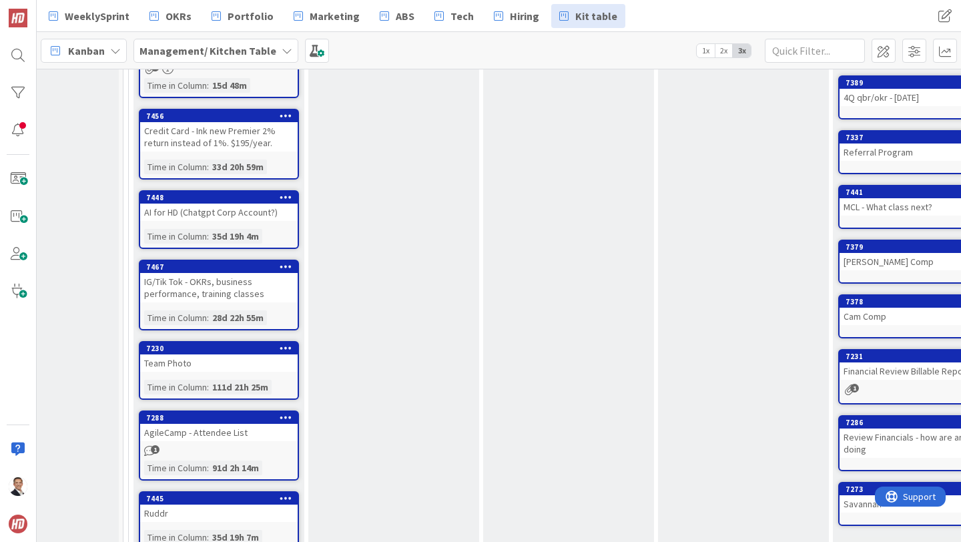
scroll to position [615, 93]
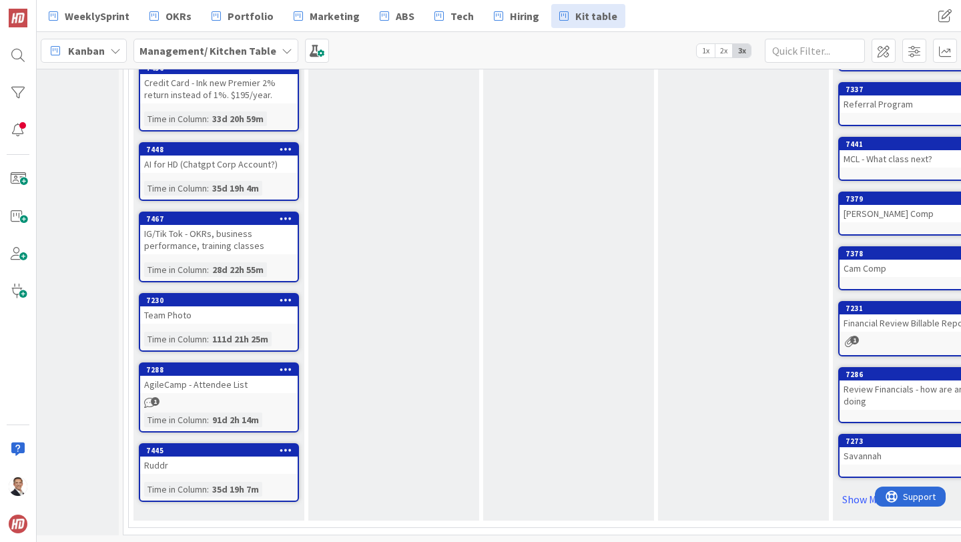
click at [266, 238] on div "IG/Tik Tok - OKRs, business performance, training classes" at bounding box center [219, 239] width 158 height 29
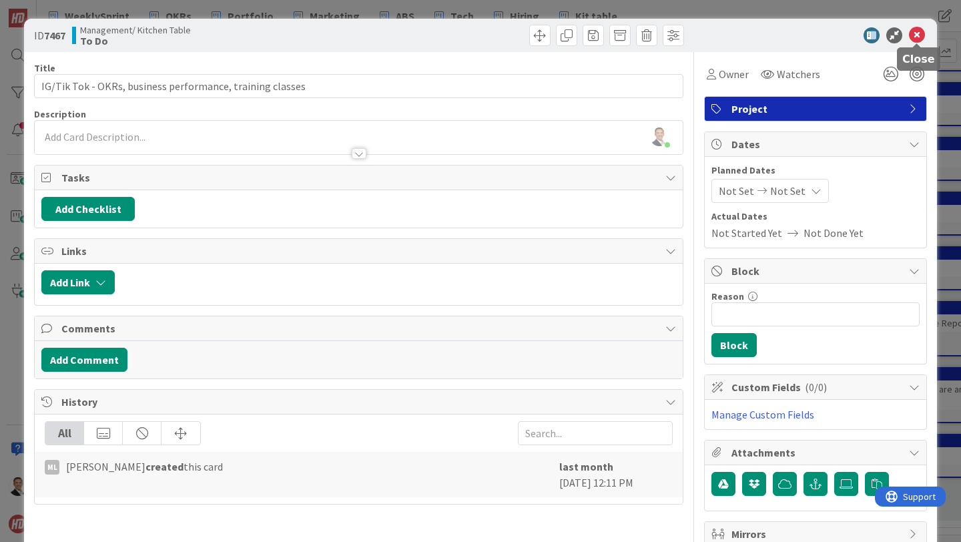
click at [918, 37] on icon at bounding box center [917, 35] width 16 height 16
